Goal: Transaction & Acquisition: Download file/media

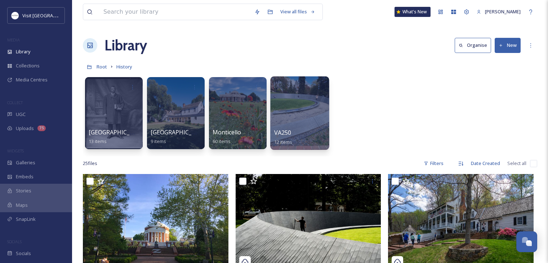
scroll to position [20, 0]
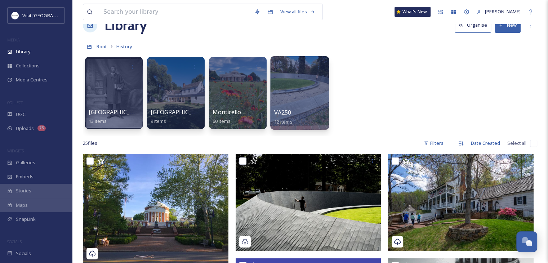
click at [312, 77] on div at bounding box center [299, 93] width 59 height 74
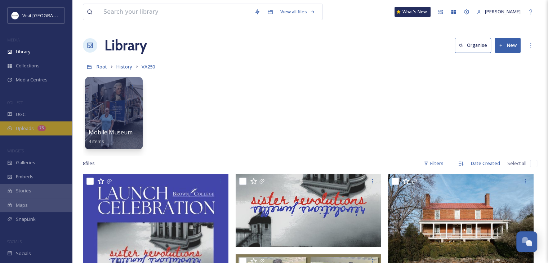
click at [27, 127] on span "Uploads" at bounding box center [25, 128] width 18 height 7
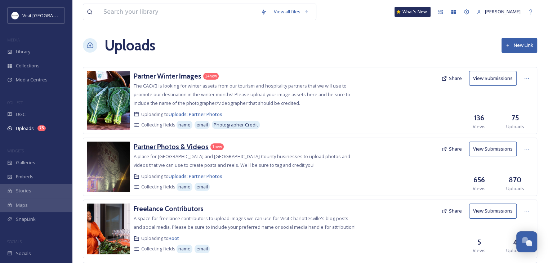
click at [155, 150] on h3 "Partner Photos & Videos" at bounding box center [171, 146] width 75 height 9
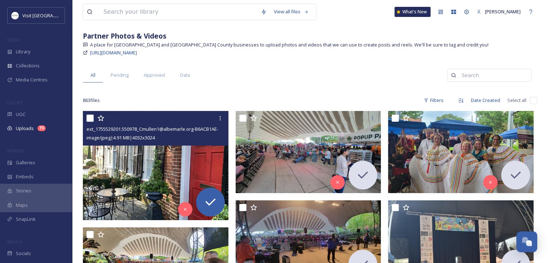
scroll to position [72, 0]
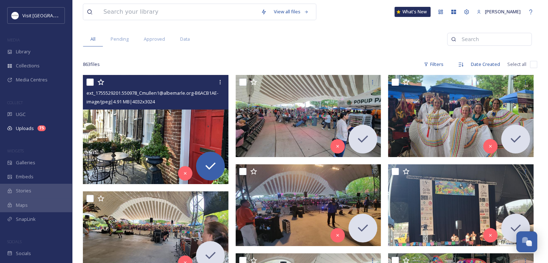
click at [148, 145] on img at bounding box center [156, 129] width 146 height 109
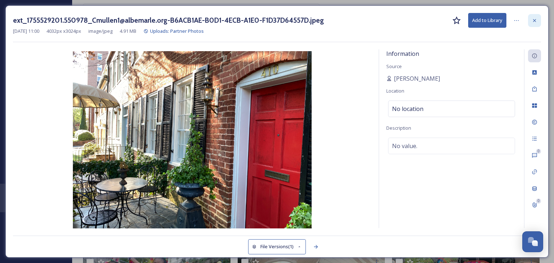
click at [530, 18] on div at bounding box center [534, 20] width 13 height 13
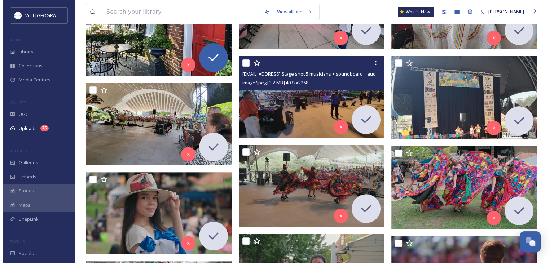
scroll to position [108, 0]
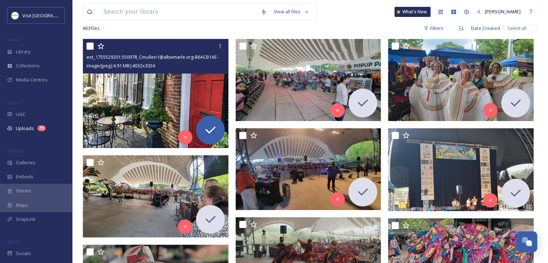
click at [153, 113] on img at bounding box center [156, 93] width 146 height 109
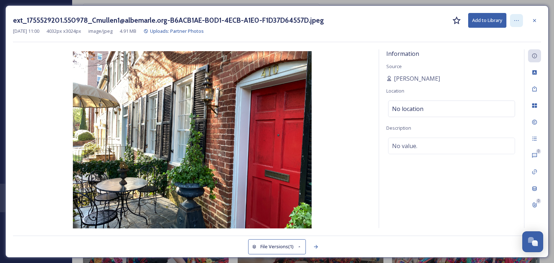
click at [518, 23] on icon at bounding box center [516, 21] width 6 height 6
click at [533, 34] on div "[DATE] 11:00 4032 px x 3024 px image/jpeg 4.91 MB Uploads: Partner Photos" at bounding box center [277, 31] width 528 height 7
click at [500, 22] on button "Add to Library" at bounding box center [487, 20] width 38 height 15
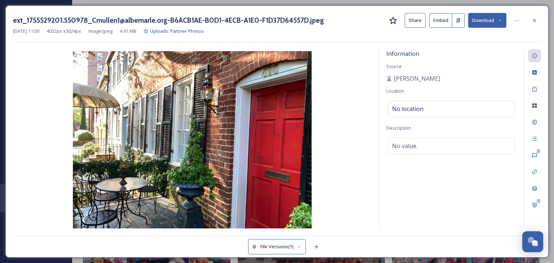
click at [483, 18] on button "Download" at bounding box center [487, 20] width 38 height 15
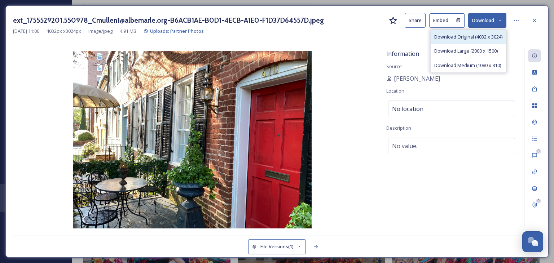
click at [471, 34] on span "Download Original (4032 x 3024)" at bounding box center [468, 37] width 68 height 7
